Goal: Task Accomplishment & Management: Use online tool/utility

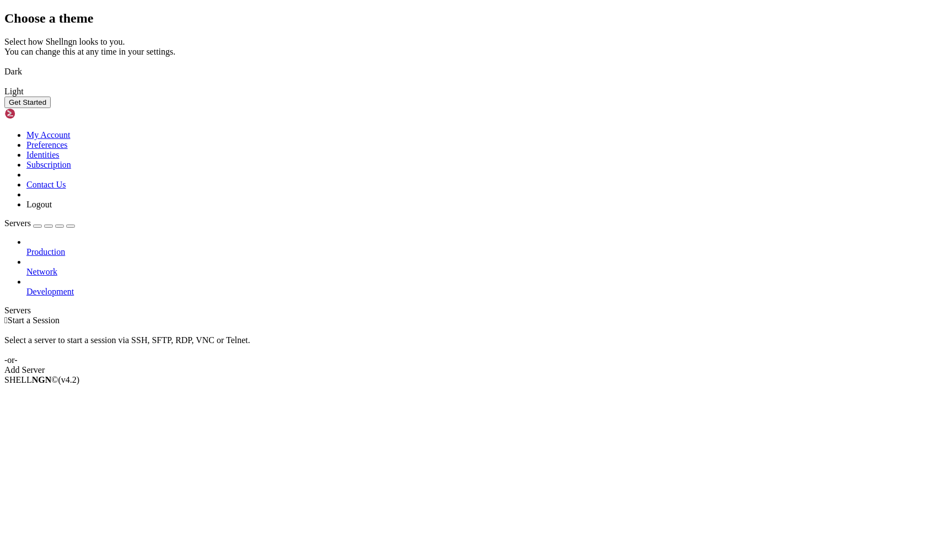
click at [4, 65] on img at bounding box center [4, 65] width 0 height 0
click at [51, 108] on button "Get Started" at bounding box center [27, 103] width 46 height 12
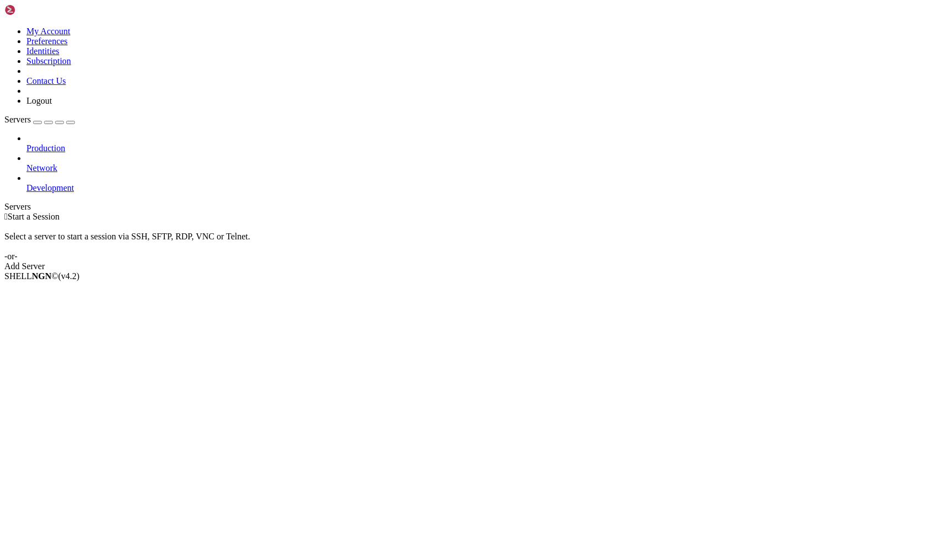
click at [4, 26] on icon at bounding box center [4, 26] width 0 height 0
click at [52, 105] on link "Logout" at bounding box center [38, 100] width 25 height 9
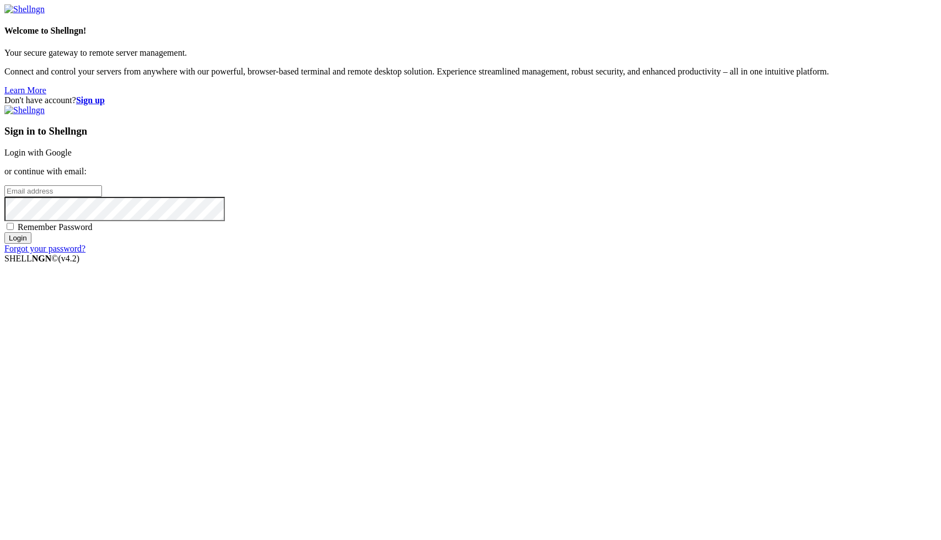
click at [72, 157] on link "Login with Google" at bounding box center [37, 152] width 67 height 9
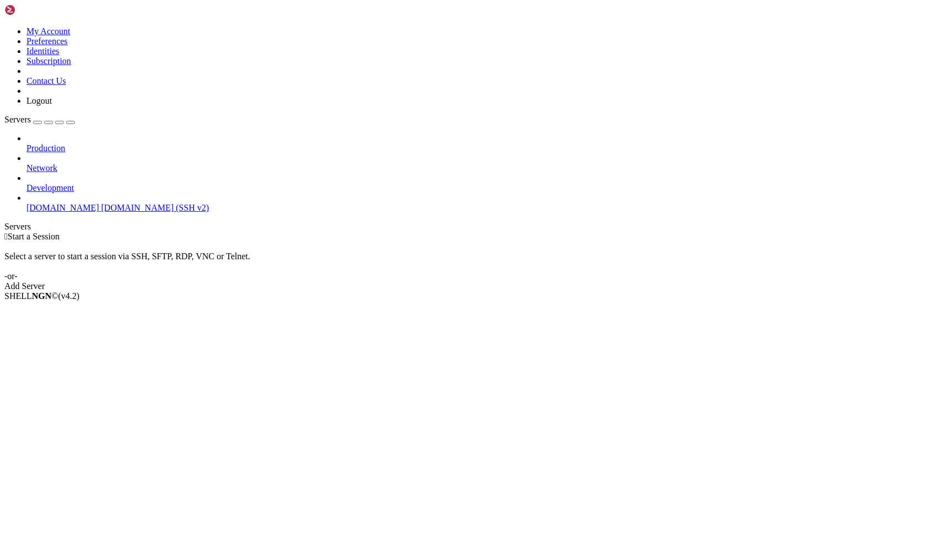
click at [67, 203] on span "[DOMAIN_NAME]" at bounding box center [62, 207] width 73 height 9
click at [68, 203] on span "[DOMAIN_NAME]" at bounding box center [62, 207] width 73 height 9
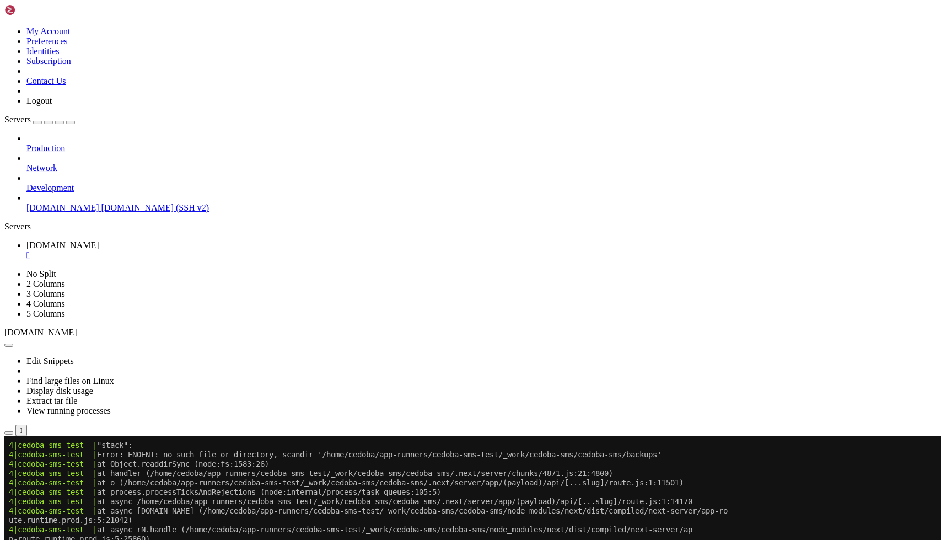
scroll to position [844, 0]
drag, startPoint x: 717, startPoint y: 652, endPoint x: 748, endPoint y: 654, distance: 30.9
copy span "backups"
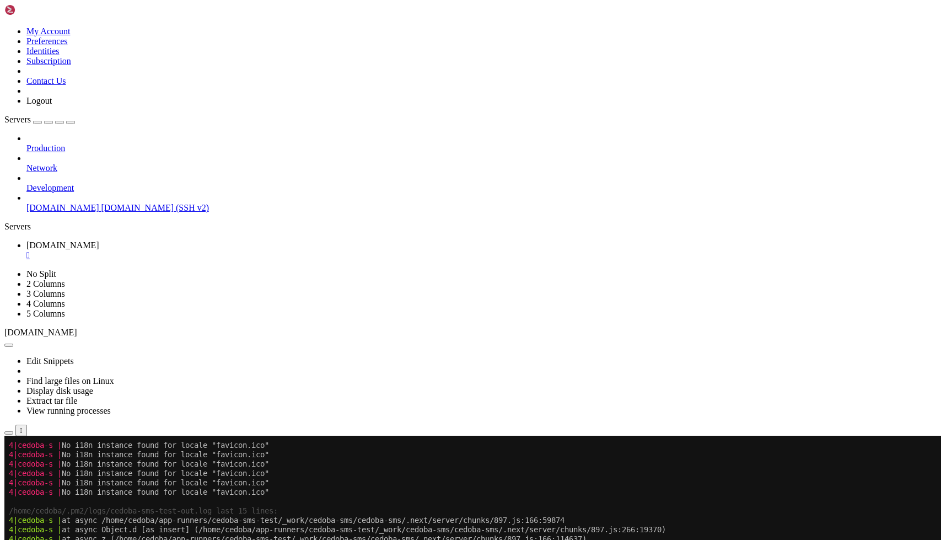
scroll to position [2531, 0]
